Goal: Transaction & Acquisition: Book appointment/travel/reservation

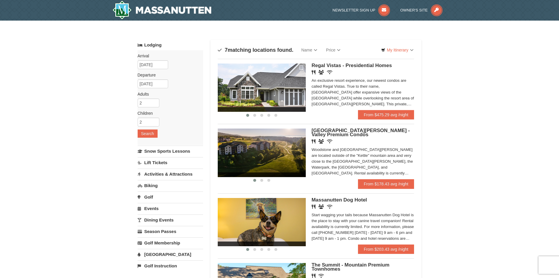
click at [170, 173] on link "Activities & Attractions" at bounding box center [170, 173] width 65 height 11
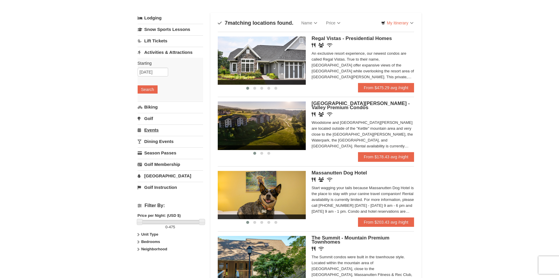
scroll to position [29, 0]
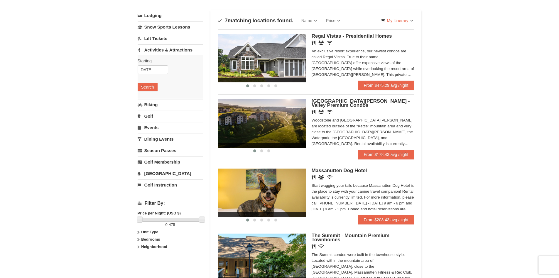
click at [157, 161] on link "Golf Membership" at bounding box center [170, 161] width 65 height 11
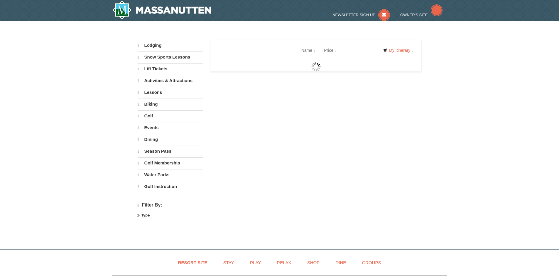
select select "10"
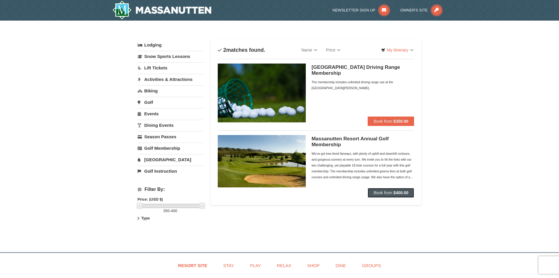
click at [378, 191] on span "Book from" at bounding box center [383, 192] width 19 height 5
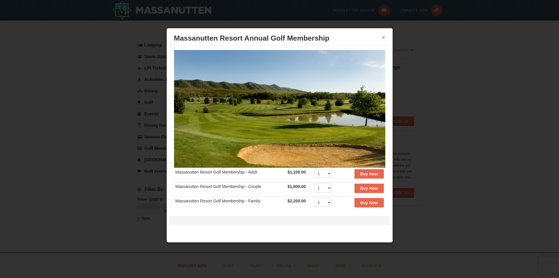
click at [384, 36] on button "×" at bounding box center [384, 37] width 4 height 6
